Goal: Information Seeking & Learning: Check status

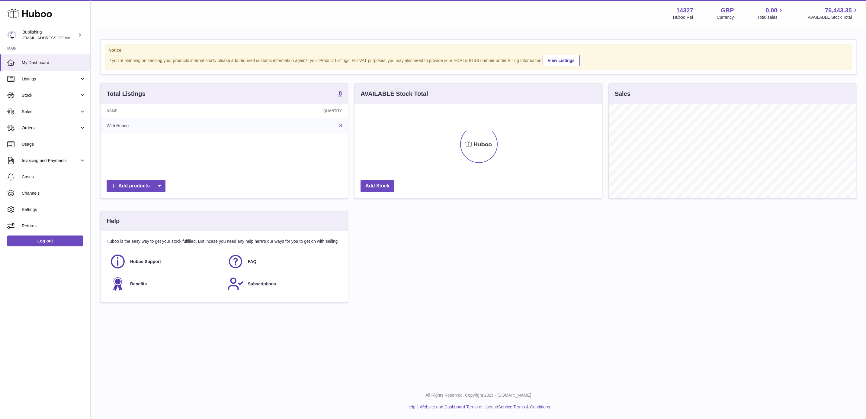
scroll to position [301883, 301730]
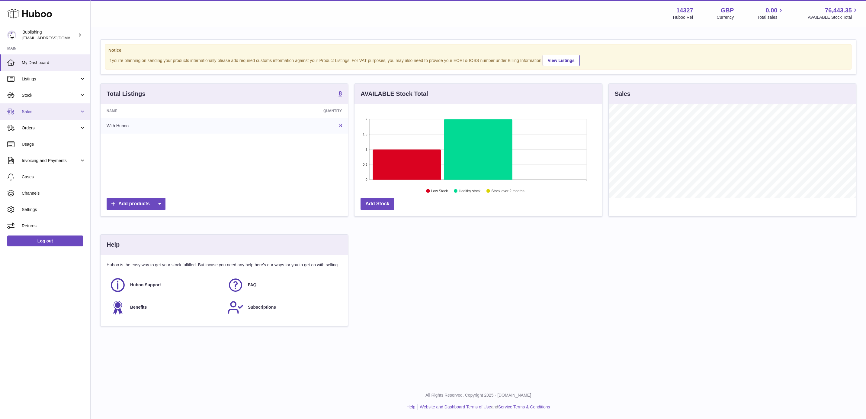
drag, startPoint x: 21, startPoint y: 109, endPoint x: 27, endPoint y: 109, distance: 6.0
click at [21, 109] on link "Sales" at bounding box center [45, 111] width 90 height 16
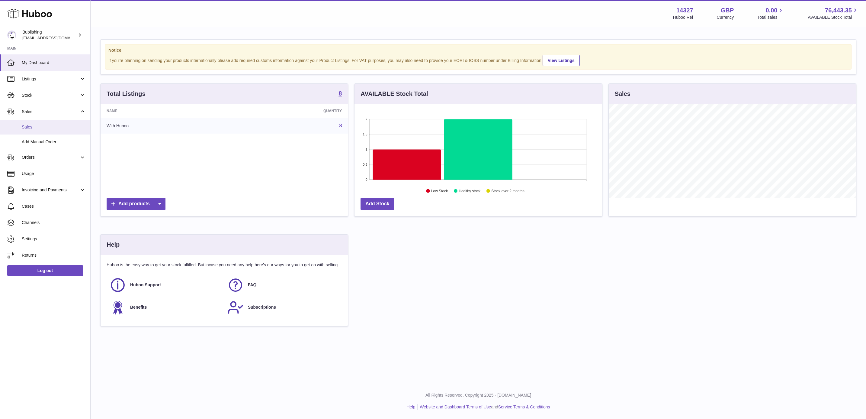
click at [43, 128] on span "Sales" at bounding box center [54, 127] width 64 height 6
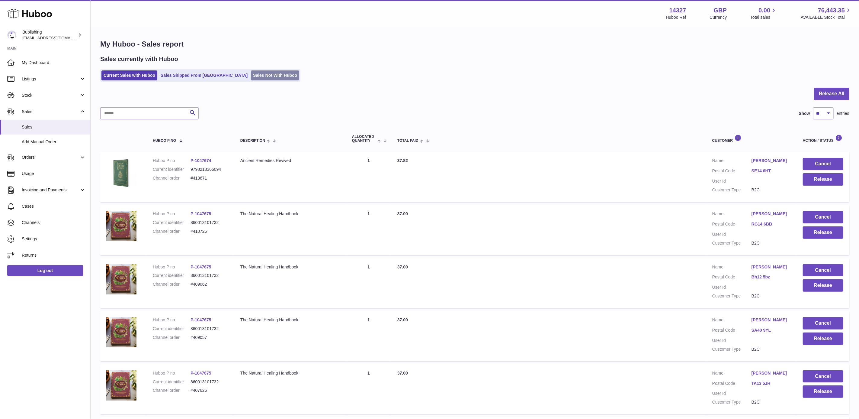
click at [251, 75] on link "Sales Not With Huboo" at bounding box center [275, 75] width 48 height 10
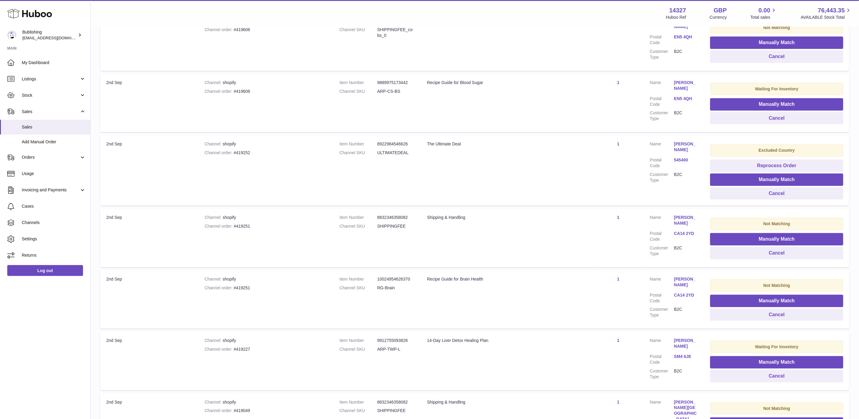
scroll to position [428, 0]
